Goal: Transaction & Acquisition: Purchase product/service

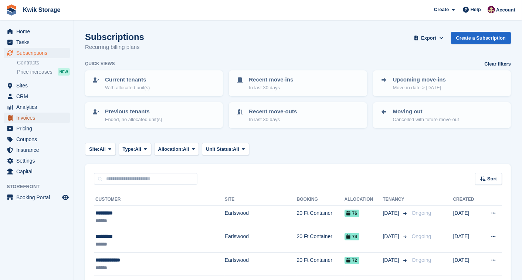
click at [23, 118] on span "Invoices" at bounding box center [38, 117] width 44 height 10
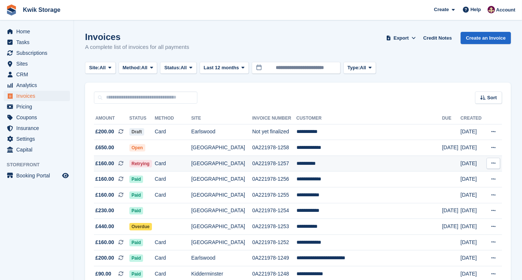
click at [175, 161] on td "Card" at bounding box center [173, 163] width 37 height 16
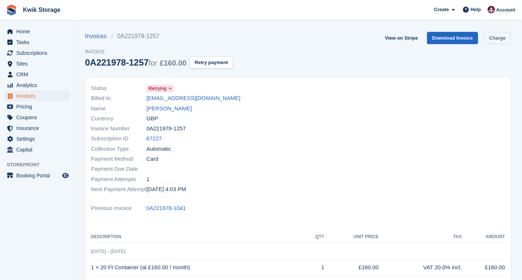
click at [500, 38] on link "Charge" at bounding box center [497, 38] width 27 height 12
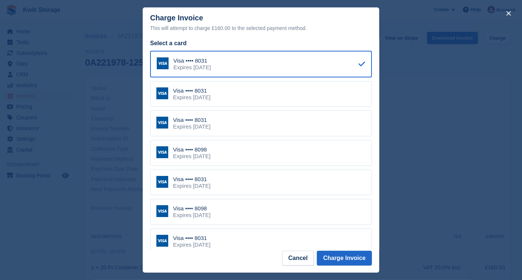
click at [253, 155] on div "Visa •••• 8098 Expires December 2031" at bounding box center [261, 153] width 222 height 26
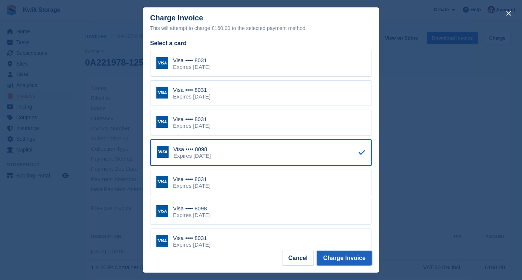
click at [350, 253] on button "Charge Invoice" at bounding box center [344, 258] width 55 height 15
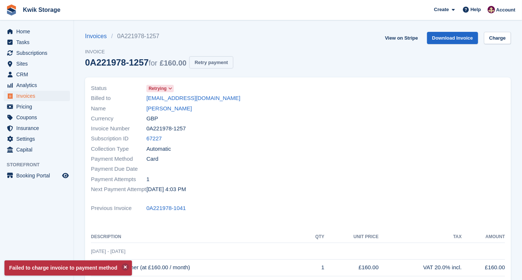
click at [220, 63] on button "Retry payment" at bounding box center [211, 62] width 44 height 12
click at [155, 109] on link "Neil Davis" at bounding box center [170, 108] width 46 height 9
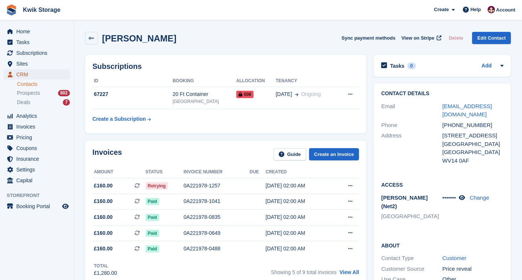
click at [45, 77] on span "CRM" at bounding box center [38, 74] width 44 height 10
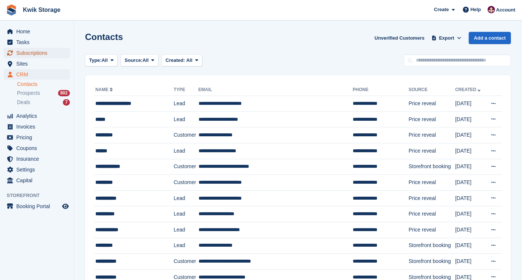
click at [45, 52] on span "Subscriptions" at bounding box center [38, 53] width 44 height 10
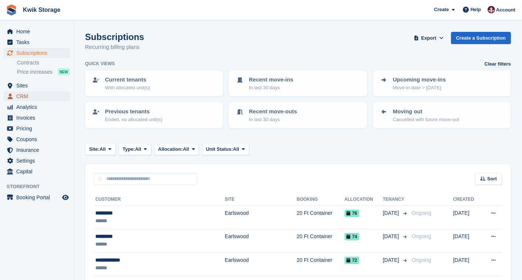
click at [46, 95] on span "CRM" at bounding box center [38, 96] width 44 height 10
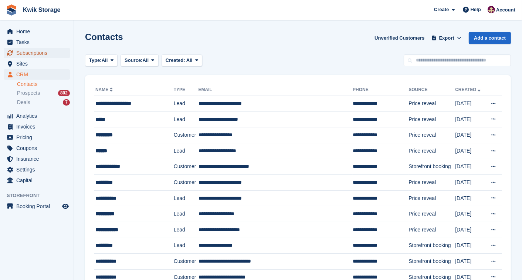
click at [45, 53] on span "Subscriptions" at bounding box center [38, 53] width 44 height 10
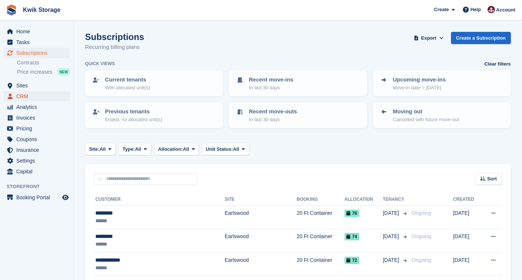
click at [46, 93] on span "CRM" at bounding box center [38, 96] width 44 height 10
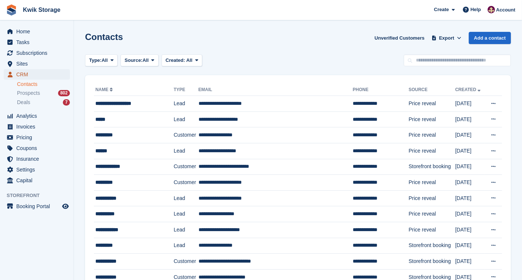
click at [36, 74] on span "CRM" at bounding box center [38, 74] width 44 height 10
click at [39, 56] on span "Subscriptions" at bounding box center [38, 53] width 44 height 10
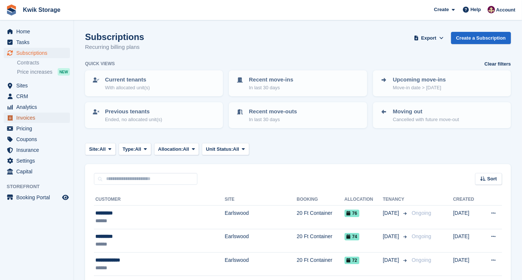
click at [39, 117] on span "Invoices" at bounding box center [38, 117] width 44 height 10
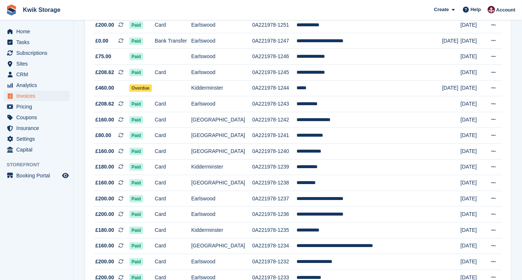
scroll to position [279, 0]
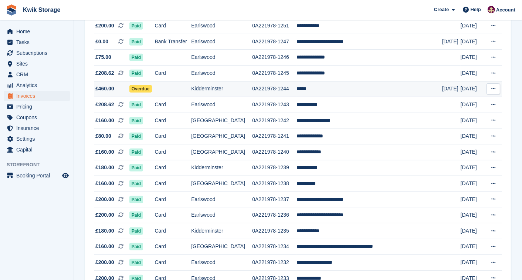
click at [306, 90] on td "*****" at bounding box center [370, 89] width 146 height 16
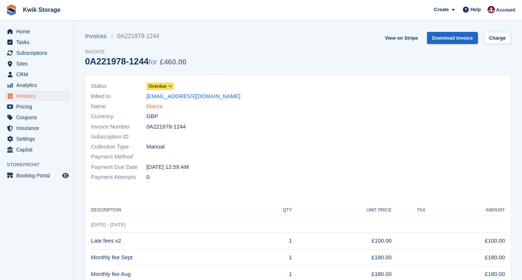
click at [155, 105] on link "Macca" at bounding box center [155, 106] width 16 height 9
